Goal: Navigation & Orientation: Find specific page/section

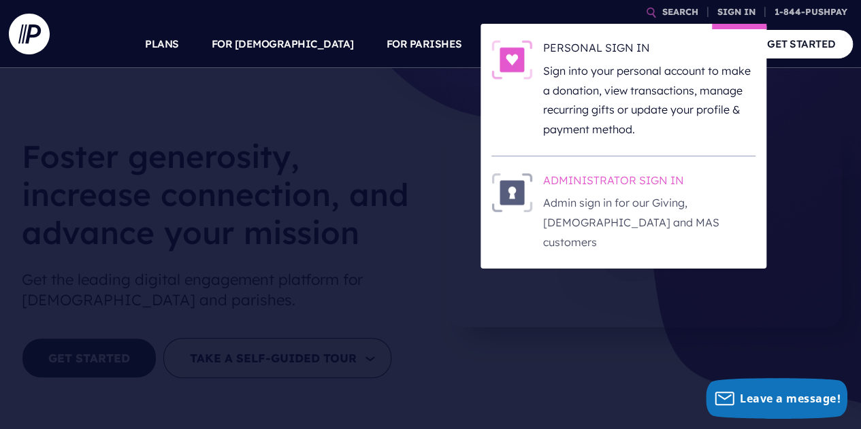
click at [560, 184] on h6 "ADMINISTRATOR SIGN IN" at bounding box center [649, 183] width 212 height 20
click at [741, 6] on link "SIGN IN" at bounding box center [736, 12] width 49 height 24
click at [586, 182] on h6 "ADMINISTRATOR SIGN IN" at bounding box center [649, 183] width 212 height 20
